Goal: Information Seeking & Learning: Learn about a topic

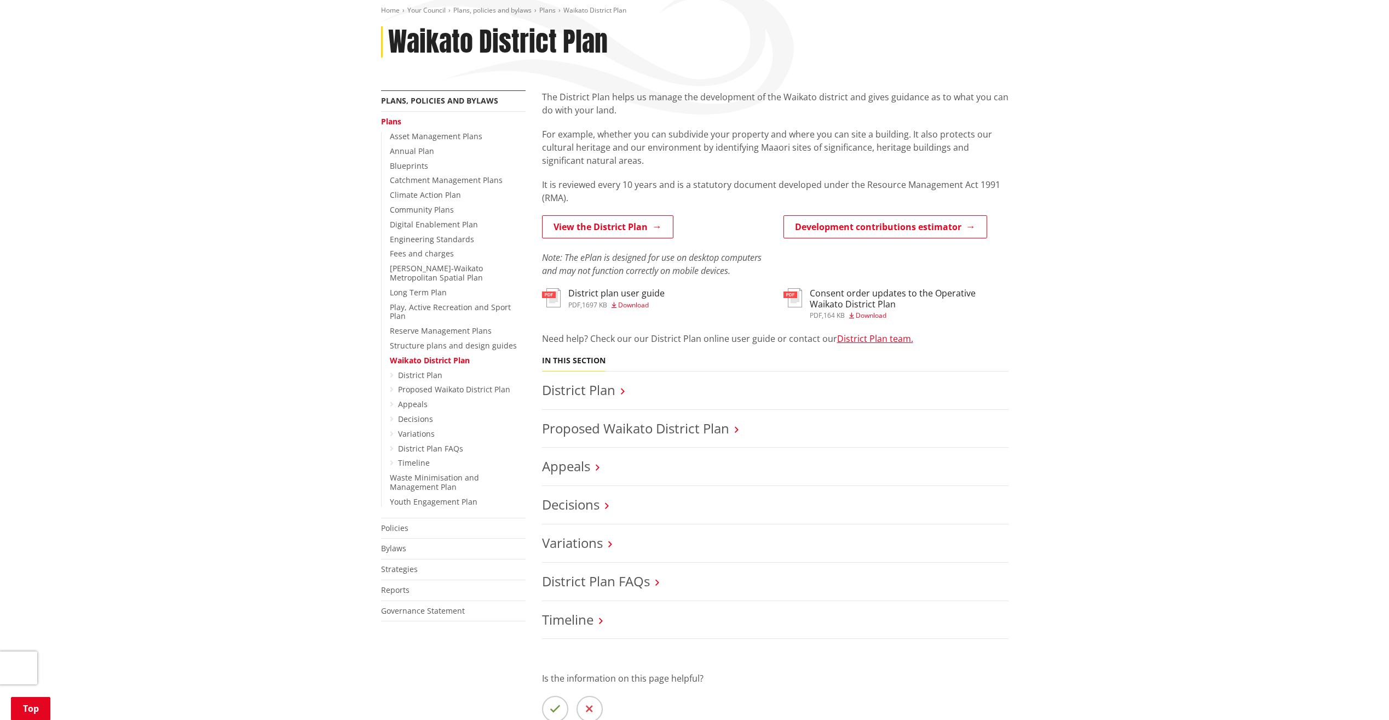
scroll to position [164, 0]
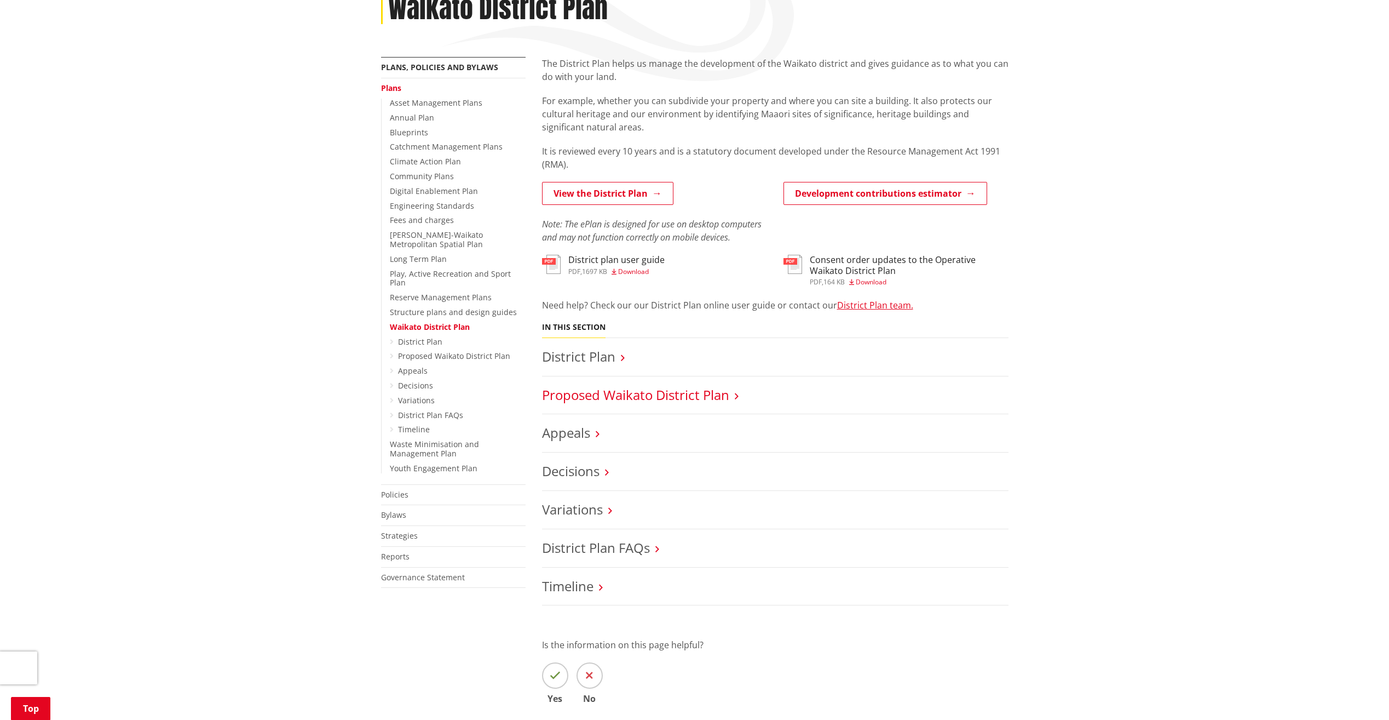
click at [618, 398] on link "Proposed Waikato District Plan" at bounding box center [635, 395] width 187 height 18
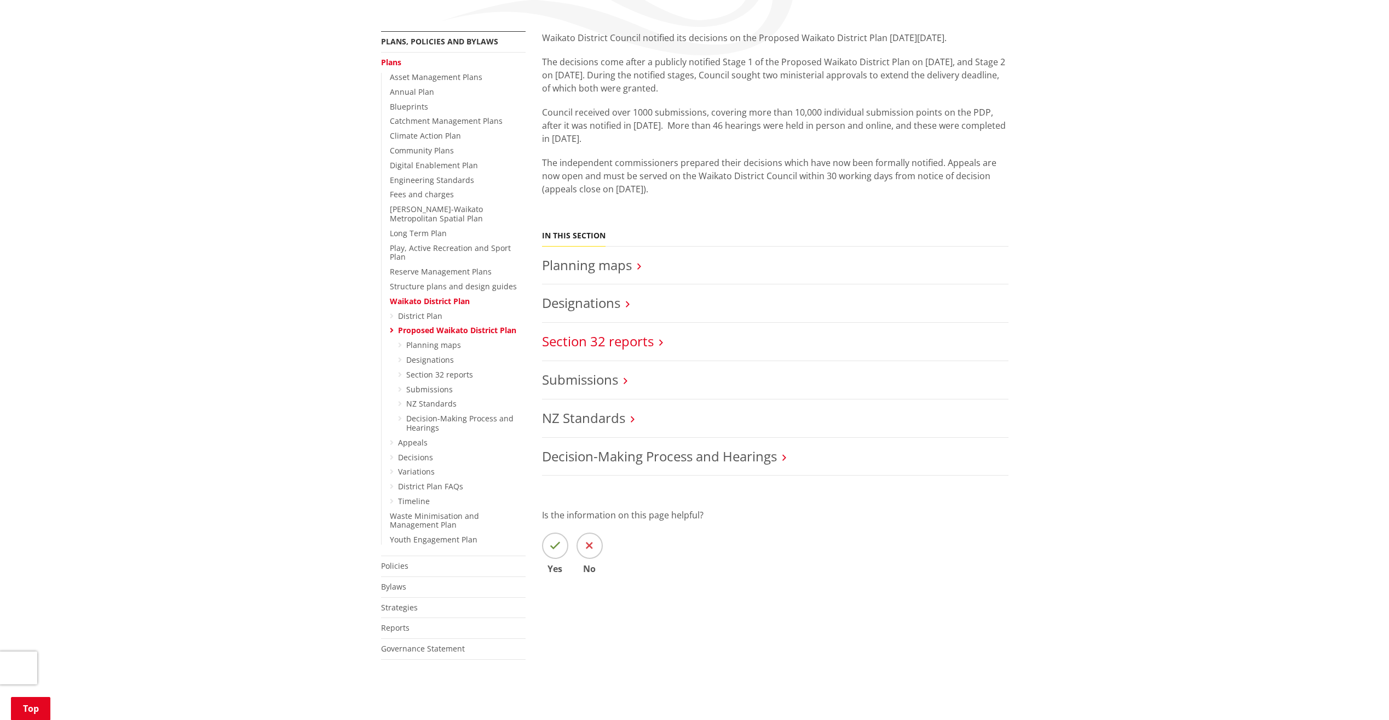
scroll to position [219, 0]
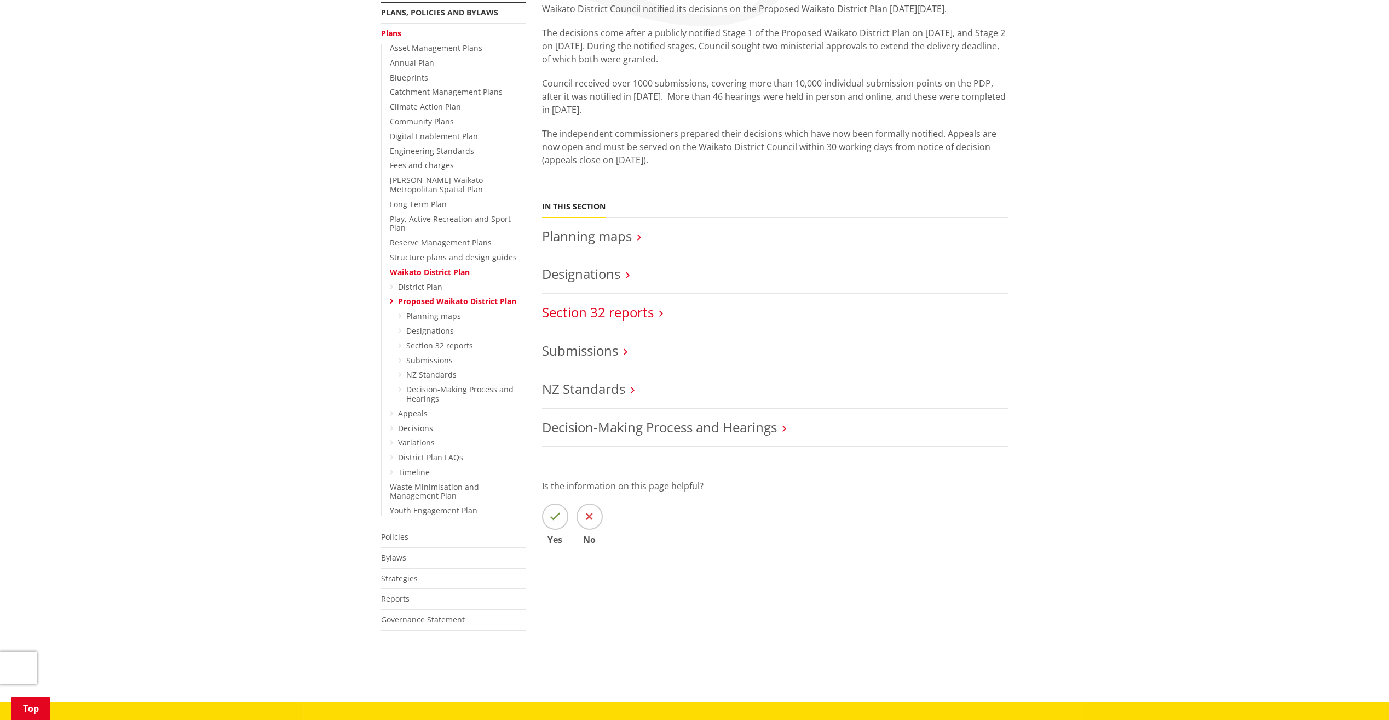
click at [600, 314] on link "Section 32 reports" at bounding box center [598, 312] width 112 height 18
